Goal: Task Accomplishment & Management: Manage account settings

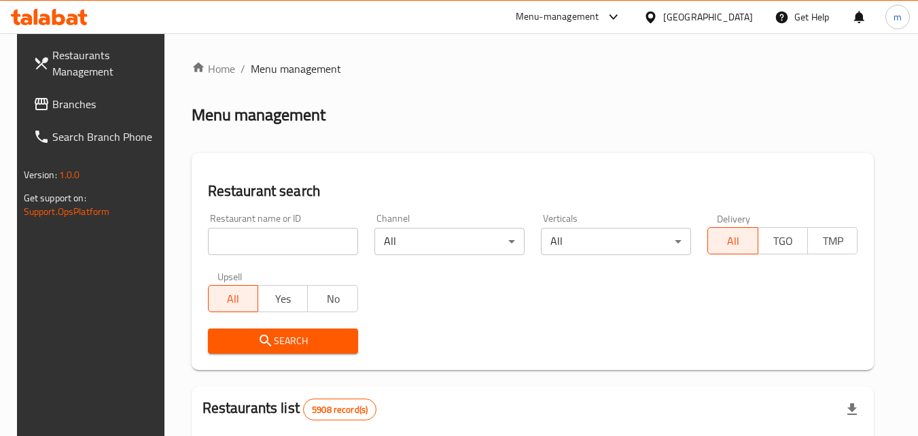
click at [663, 22] on div at bounding box center [654, 17] width 20 height 15
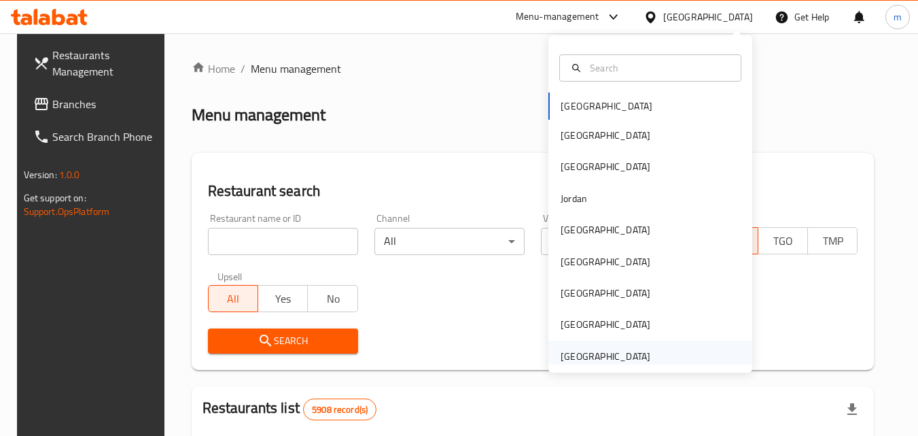
click at [592, 358] on div "[GEOGRAPHIC_DATA]" at bounding box center [606, 356] width 90 height 15
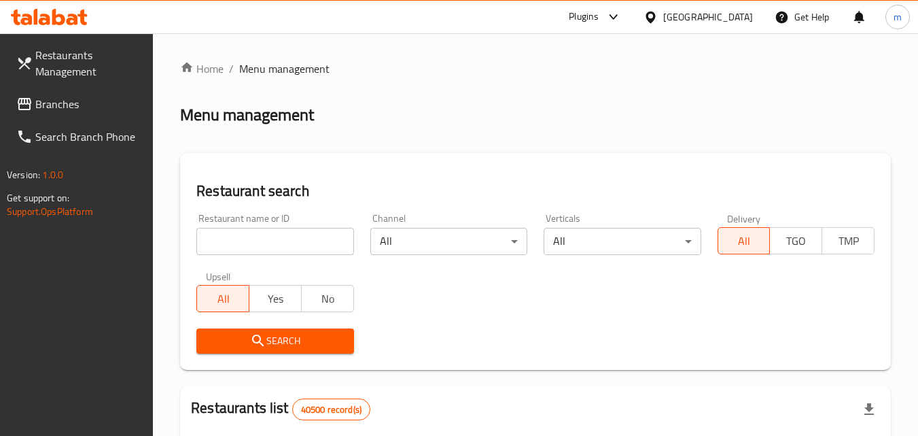
click at [88, 109] on span "Branches" at bounding box center [88, 104] width 107 height 16
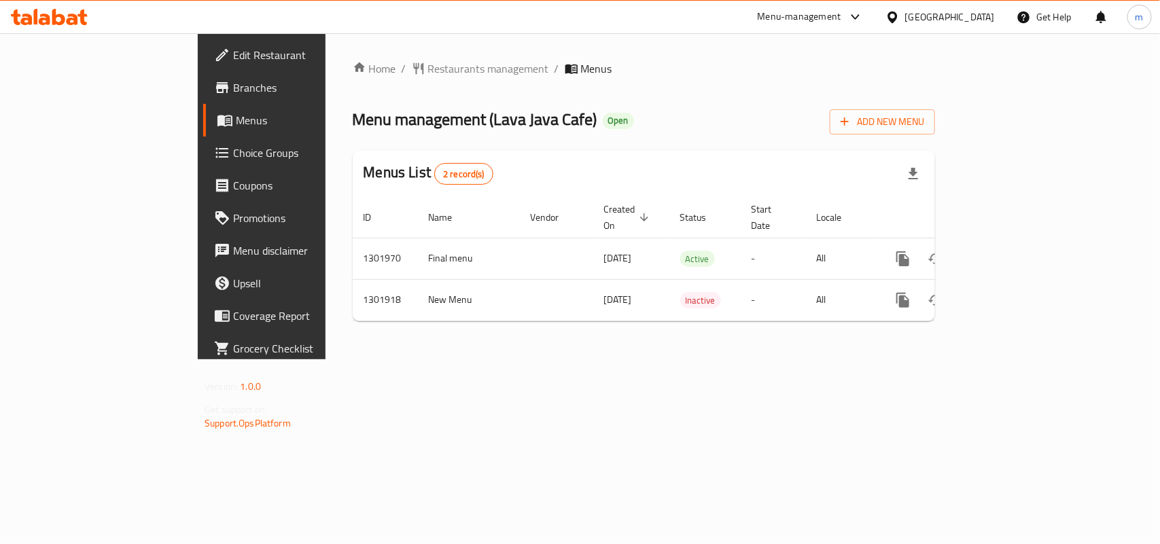
click at [233, 157] on span "Choice Groups" at bounding box center [306, 153] width 147 height 16
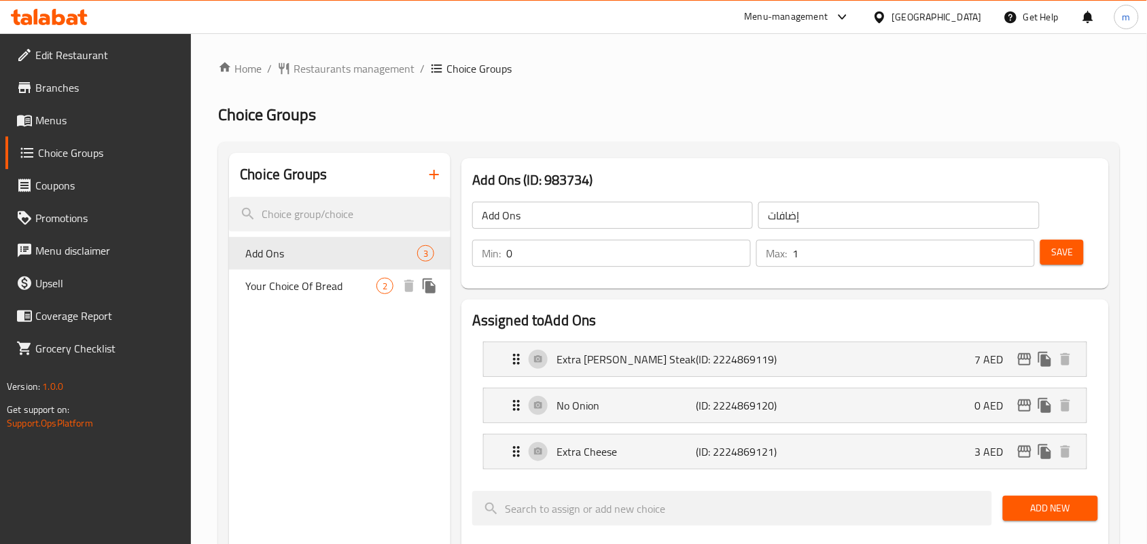
click at [311, 285] on span "Your Choice Of Bread" at bounding box center [310, 286] width 131 height 16
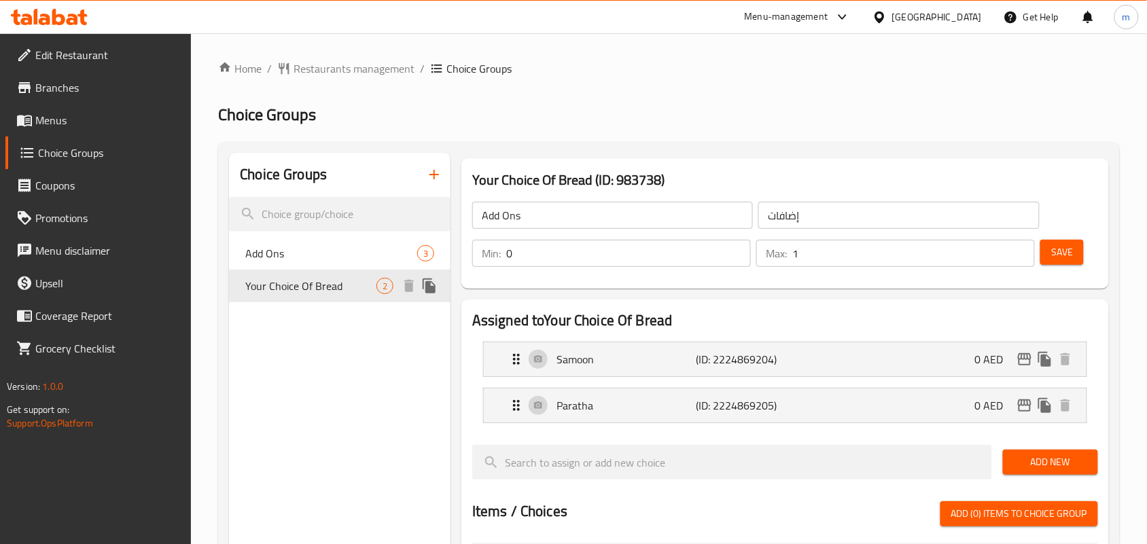
type input "Your Choice Of Bread"
type input "اختيارك من خبز"
type input "1"
